Goal: Information Seeking & Learning: Learn about a topic

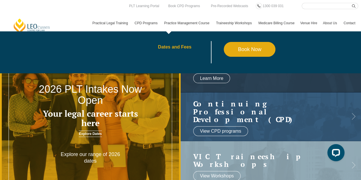
click at [181, 46] on link "Dates and Fees" at bounding box center [191, 47] width 66 height 5
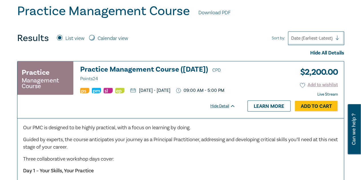
scroll to position [171, 0]
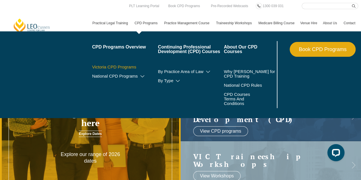
click at [128, 65] on link "Victoria CPD Programs" at bounding box center [125, 67] width 66 height 5
